Goal: Information Seeking & Learning: Learn about a topic

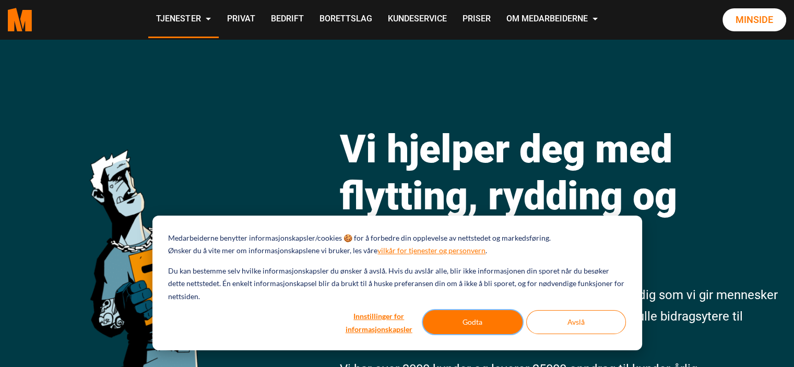
click at [499, 318] on button "Godta" at bounding box center [473, 322] width 100 height 24
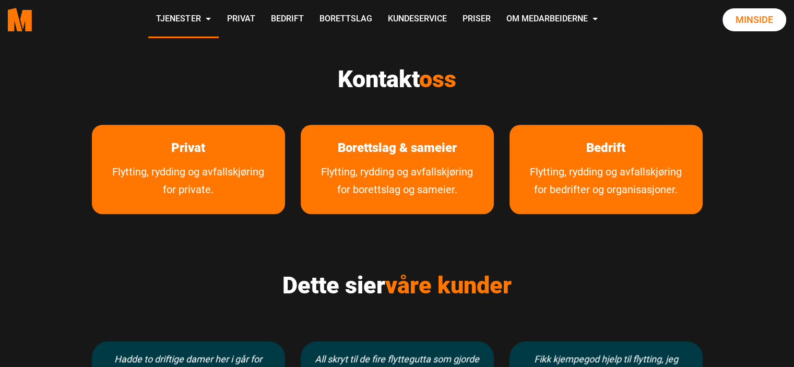
scroll to position [574, 0]
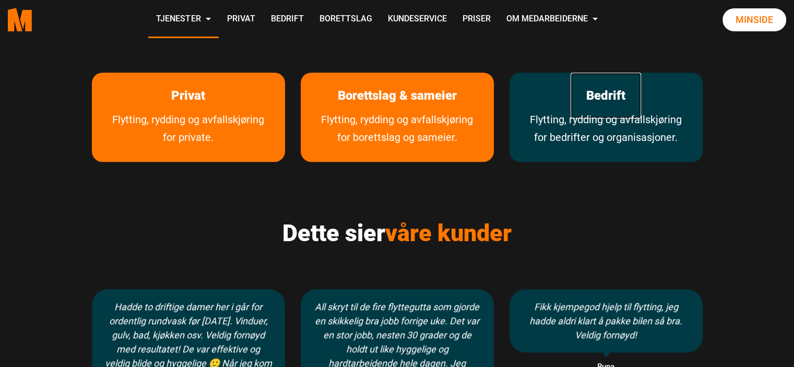
click at [607, 101] on link "Bedrift" at bounding box center [605, 96] width 70 height 46
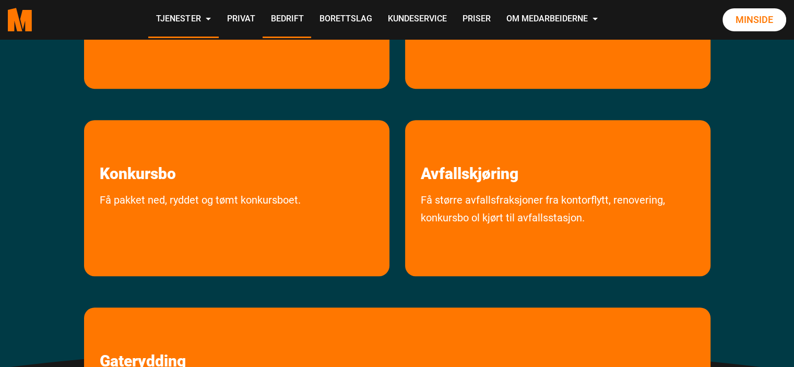
scroll to position [365, 0]
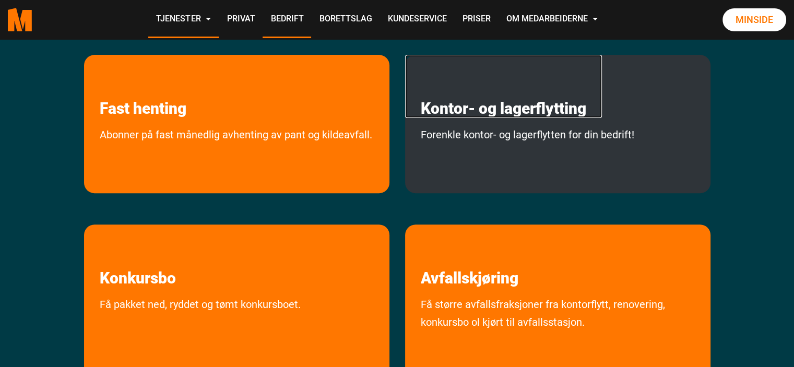
click at [480, 116] on link "Kontor- og lagerflytting" at bounding box center [503, 86] width 197 height 63
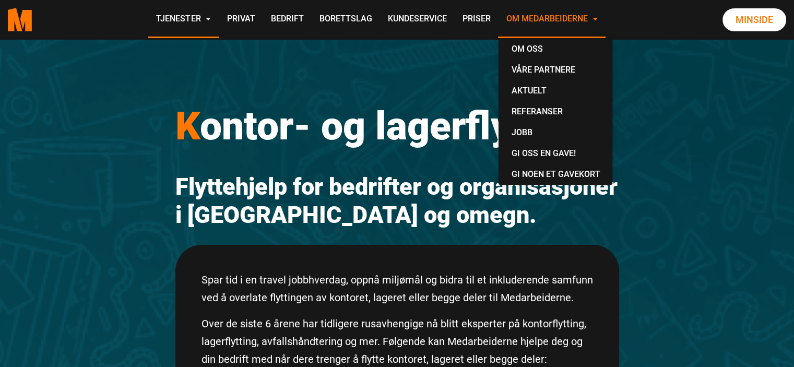
click at [529, 19] on link "Om Medarbeiderne" at bounding box center [551, 19] width 107 height 37
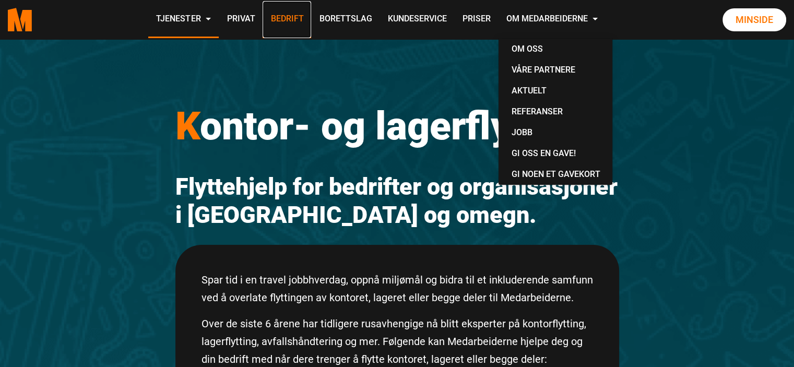
click at [286, 18] on link "Bedrift" at bounding box center [286, 19] width 49 height 37
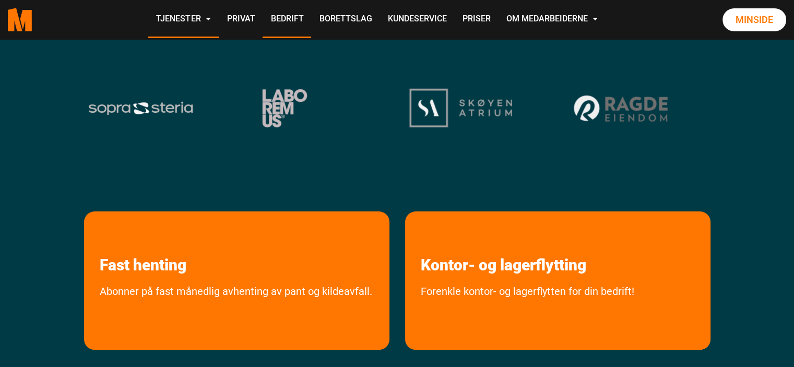
scroll to position [417, 0]
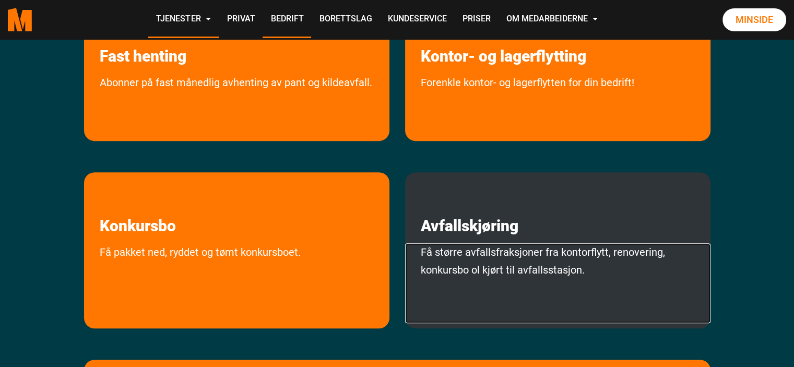
click at [533, 259] on link "Få større avfallsfraksjoner fra kontorflytt, renovering, konkursbo ol kjørt til…" at bounding box center [557, 283] width 305 height 80
